Goal: Information Seeking & Learning: Learn about a topic

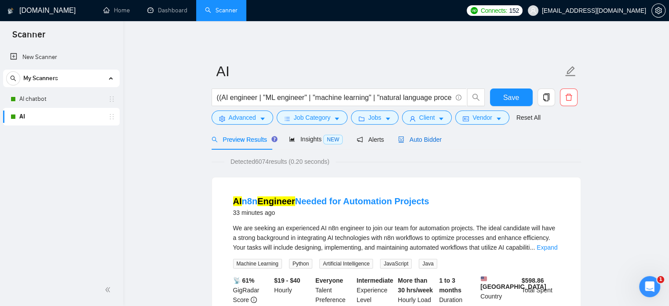
click at [398, 137] on icon "robot" at bounding box center [401, 139] width 6 height 6
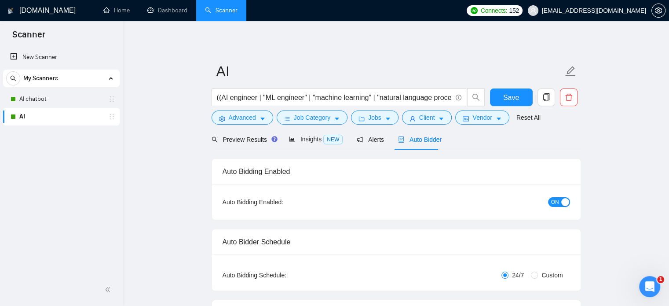
checkbox input "true"
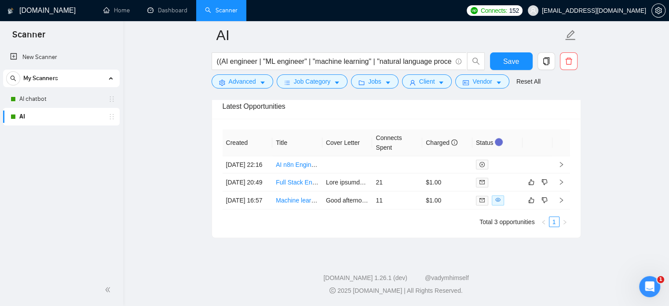
scroll to position [2336, 0]
click at [26, 98] on link "AI chatbot" at bounding box center [61, 99] width 84 height 18
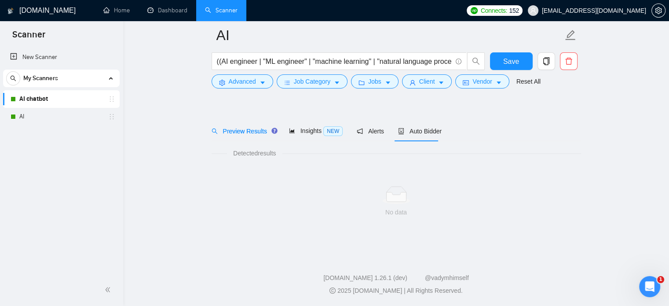
scroll to position [15, 0]
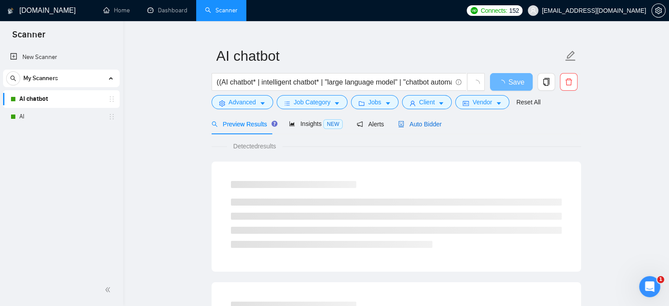
click at [416, 122] on span "Auto Bidder" at bounding box center [420, 123] width 44 height 7
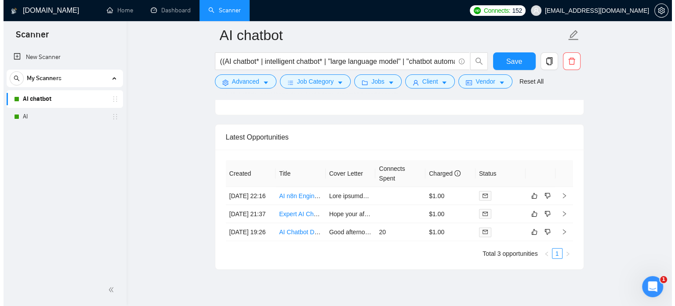
scroll to position [2218, 0]
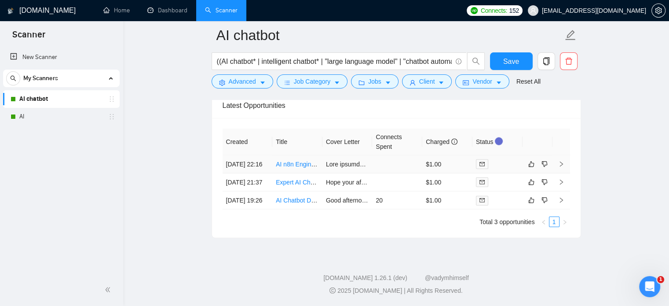
click at [293, 161] on link "AI n8n Engineer Needed for Automation Projects" at bounding box center [342, 164] width 133 height 7
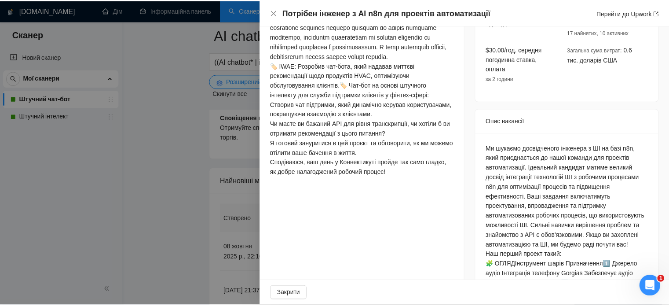
scroll to position [145, 0]
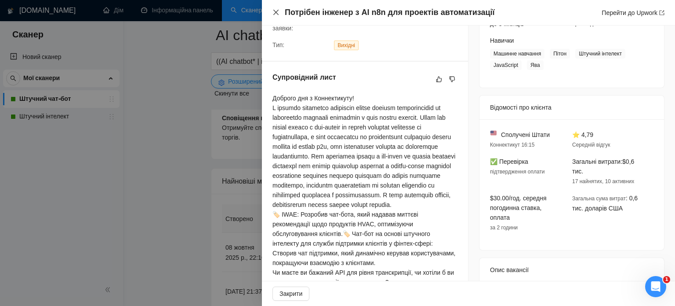
drag, startPoint x: 276, startPoint y: 12, endPoint x: 173, endPoint y: 133, distance: 158.5
click at [276, 12] on icon "близько" at bounding box center [276, 12] width 7 height 7
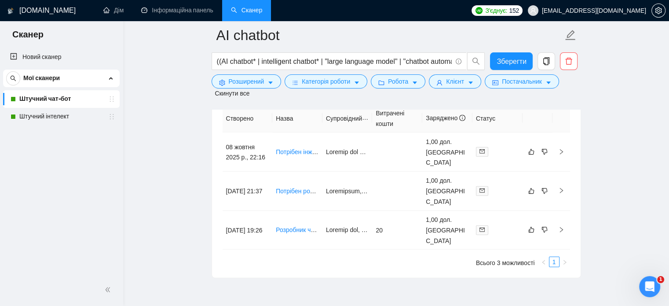
scroll to position [2331, 0]
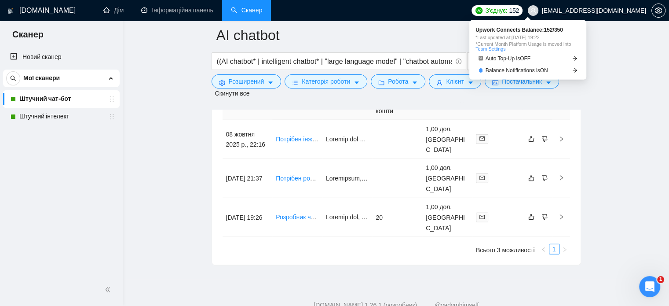
click at [507, 10] on font "З'єднує:" at bounding box center [496, 10] width 22 height 7
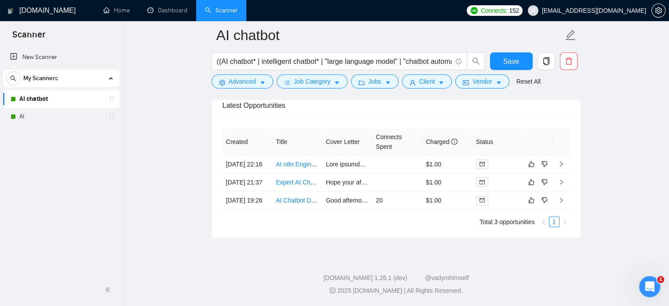
scroll to position [2218, 0]
click at [23, 117] on link "AI" at bounding box center [61, 117] width 84 height 18
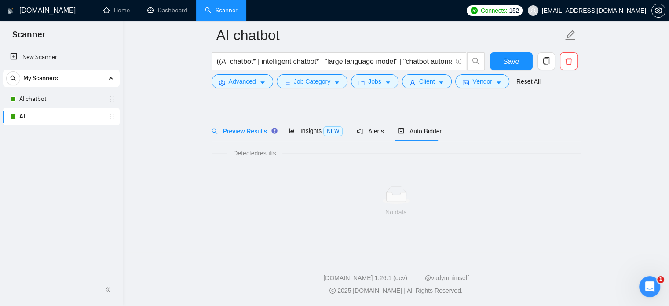
scroll to position [15, 0]
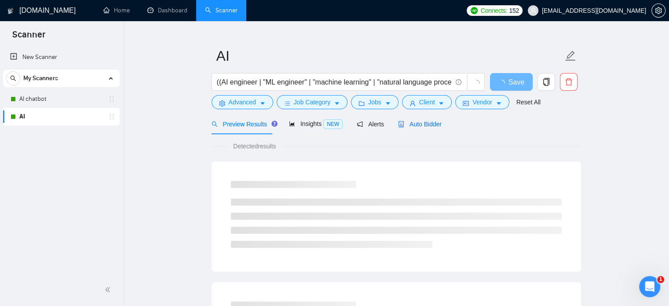
click at [427, 119] on div "Auto Bidder" at bounding box center [420, 124] width 44 height 10
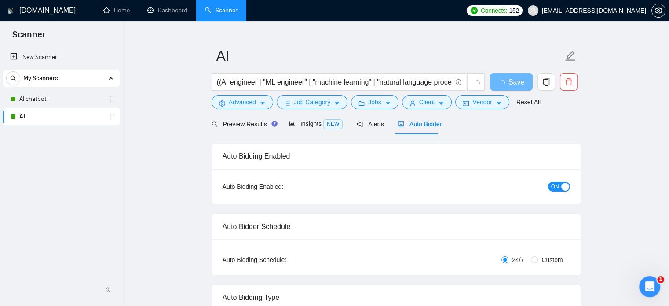
checkbox input "true"
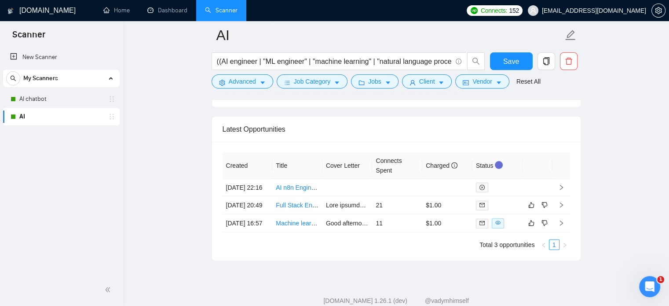
scroll to position [2336, 0]
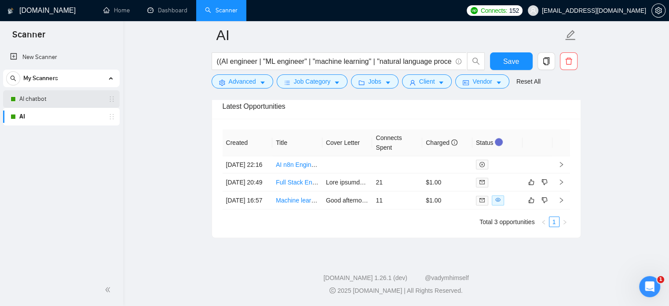
click at [24, 95] on link "AI chatbot" at bounding box center [61, 99] width 84 height 18
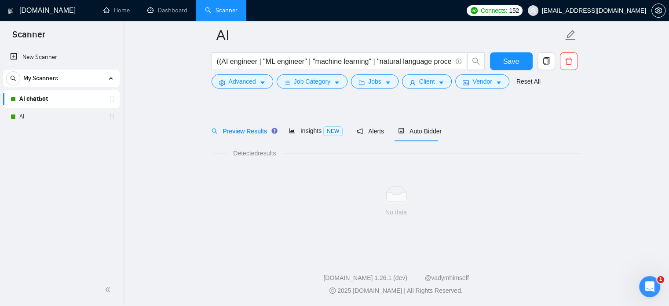
scroll to position [15, 0]
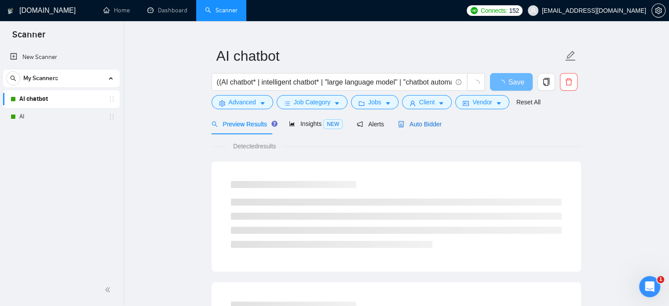
click at [425, 125] on span "Auto Bidder" at bounding box center [420, 123] width 44 height 7
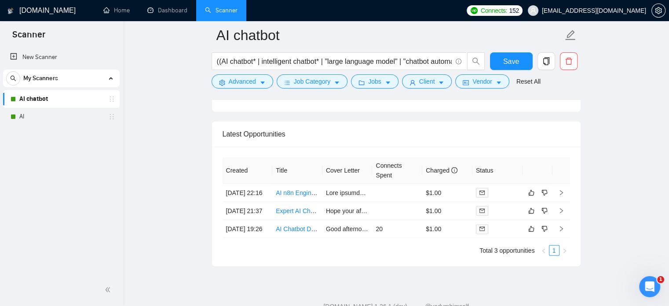
scroll to position [2218, 0]
